Goal: Navigation & Orientation: Find specific page/section

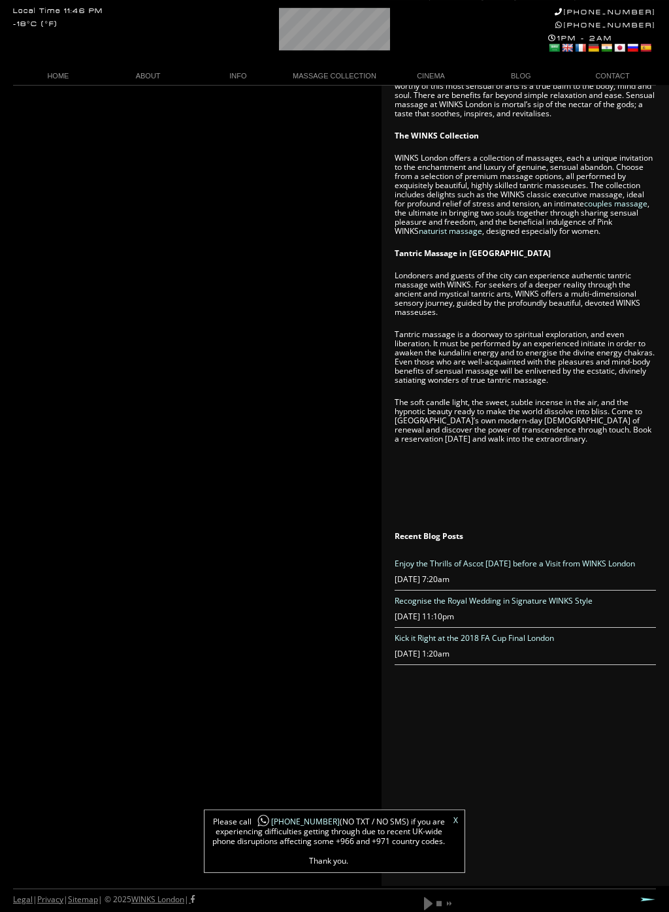
scroll to position [774, 0]
click at [573, 385] on p "Tantric massage is a doorway to spiritual exploration, and even liberation. It …" at bounding box center [525, 357] width 261 height 55
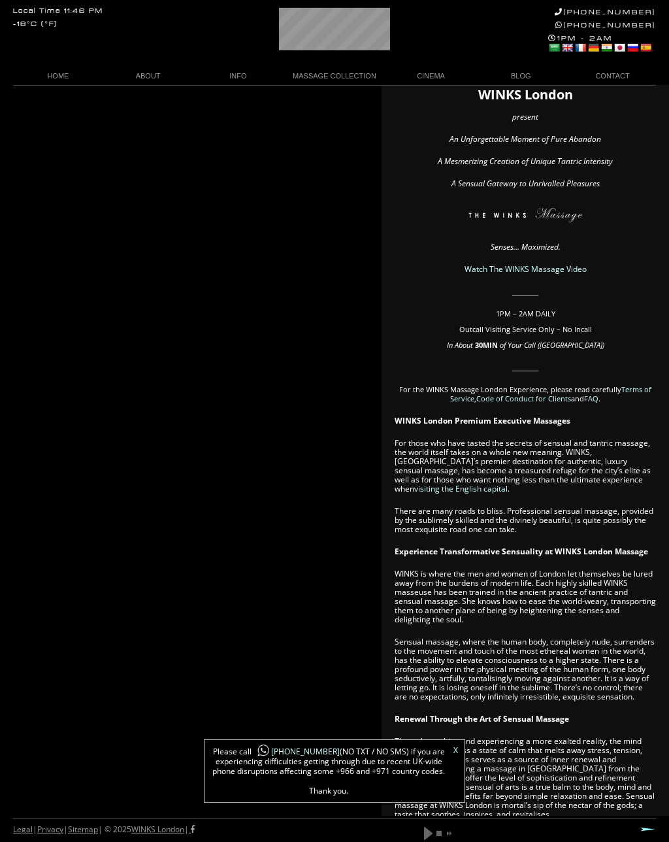
scroll to position [0, 0]
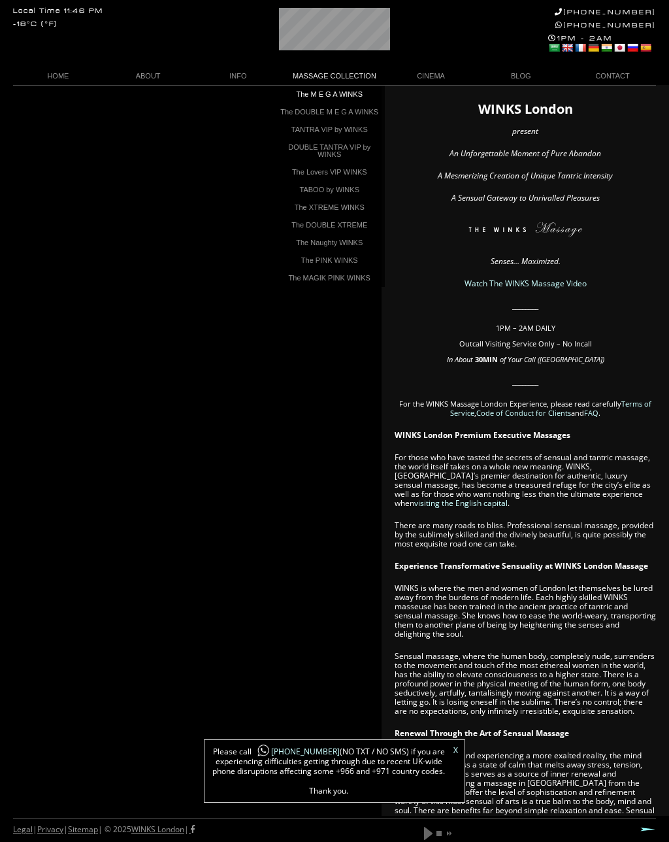
click at [318, 103] on link "The M E G A WINKS" at bounding box center [329, 95] width 111 height 18
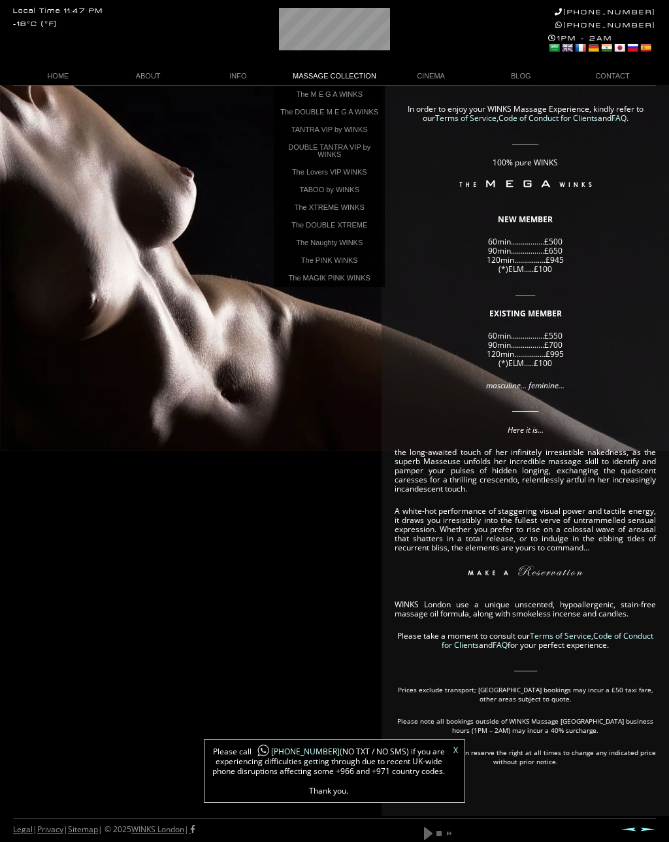
click at [310, 139] on link "TANTRA VIP by WINKS" at bounding box center [329, 130] width 111 height 18
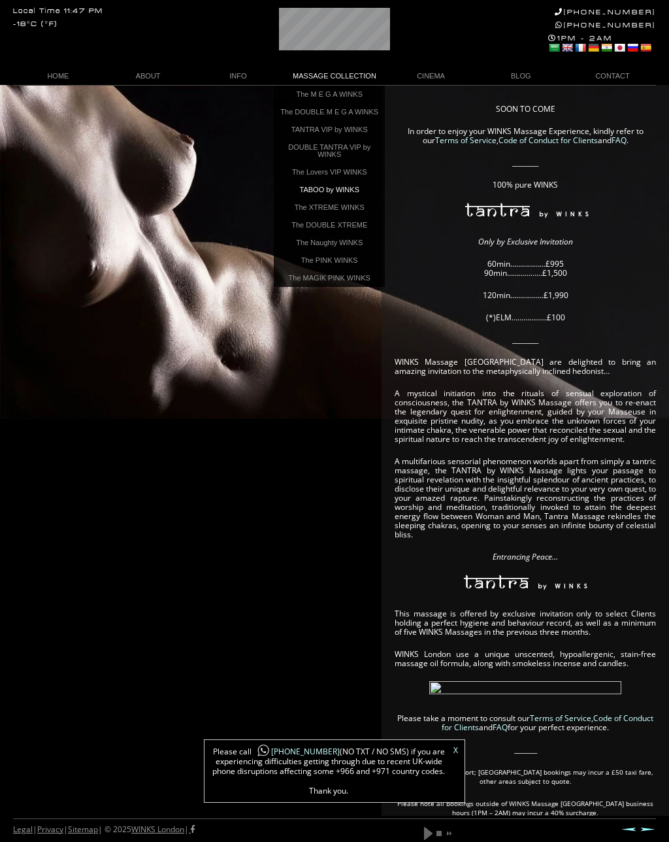
click at [311, 199] on link "TABOO by WINKS" at bounding box center [329, 190] width 111 height 18
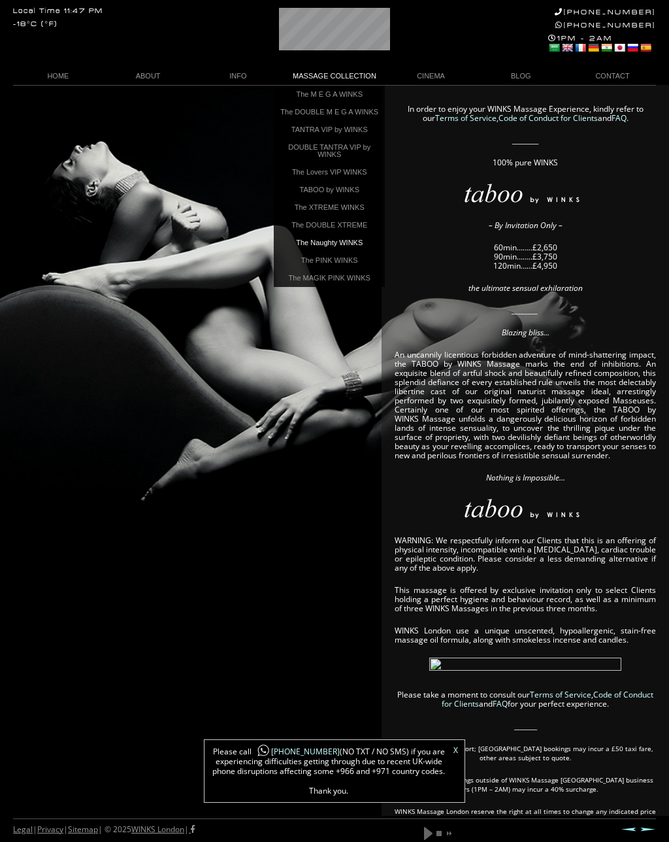
click at [322, 252] on link "The Naughty WINKS" at bounding box center [329, 243] width 111 height 18
